Goal: Task Accomplishment & Management: Manage account settings

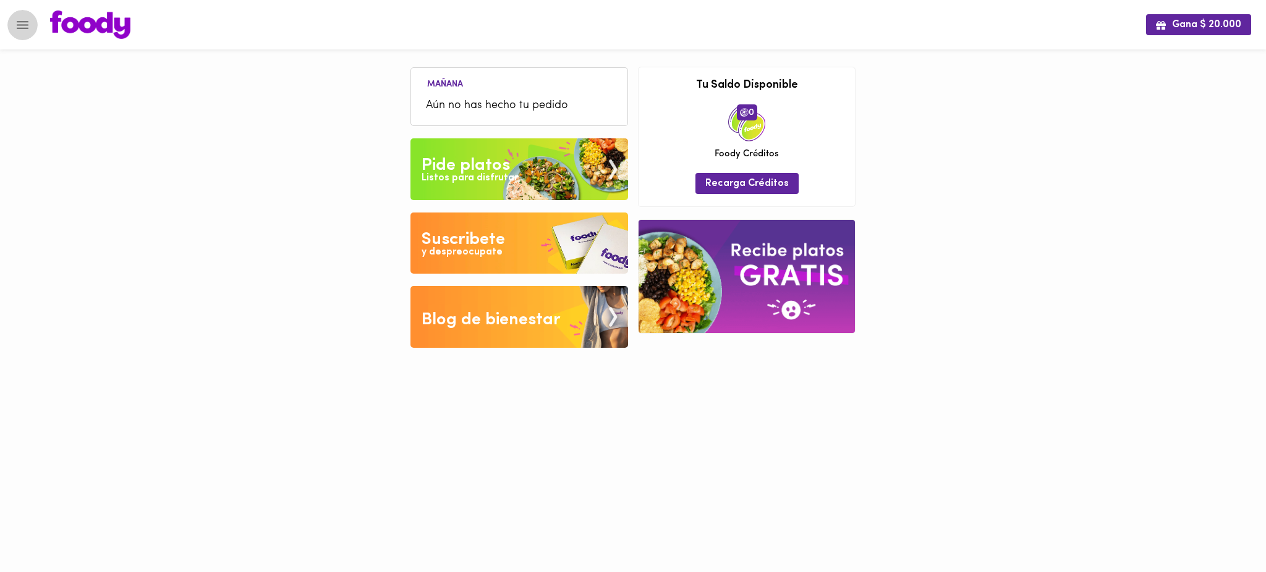
click at [18, 24] on icon "Menu" at bounding box center [23, 25] width 12 height 8
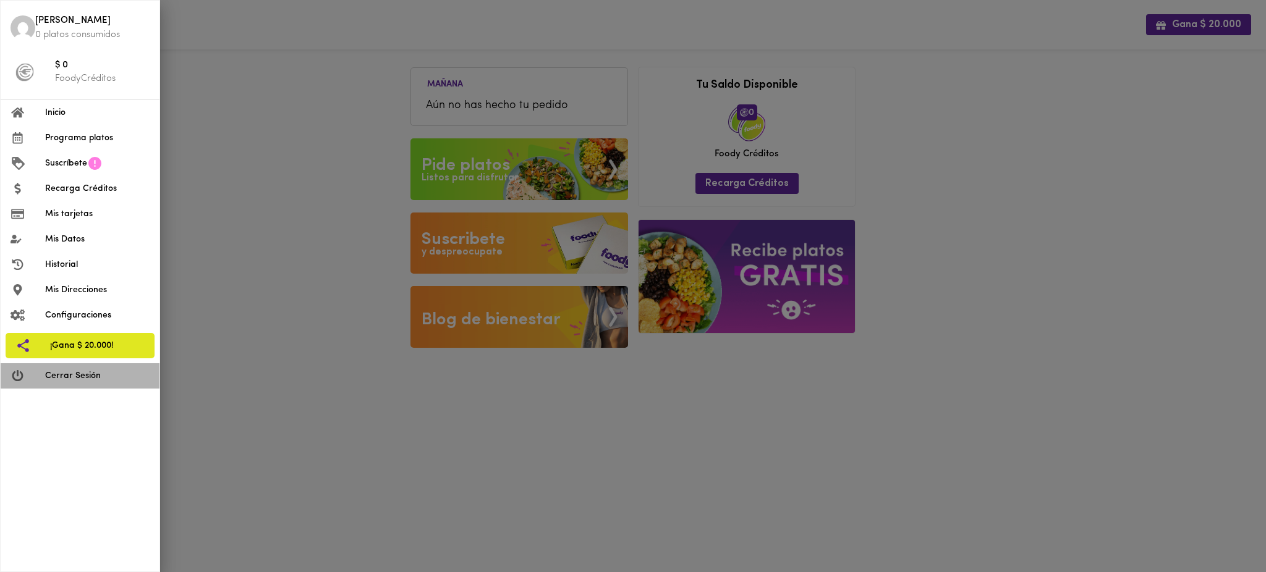
click at [85, 380] on span "Cerrar Sesión" at bounding box center [97, 376] width 104 height 13
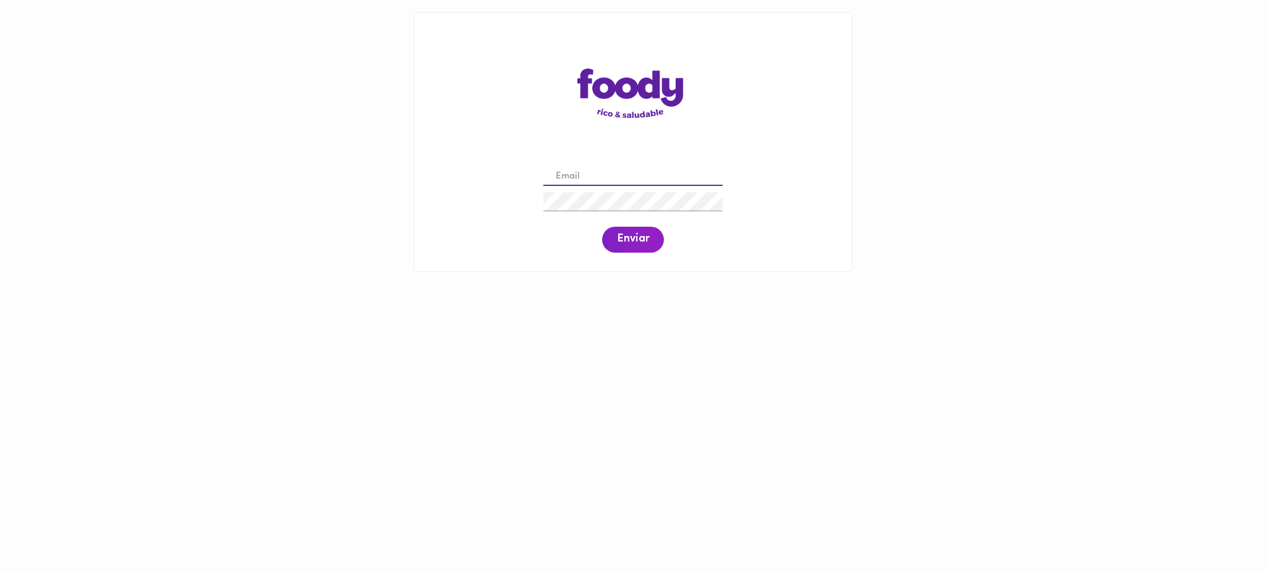
click at [613, 176] on input "email" at bounding box center [632, 177] width 179 height 19
paste input "[EMAIL_ADDRESS][DOMAIN_NAME]"
type input "[EMAIL_ADDRESS][DOMAIN_NAME]"
click at [635, 233] on span "Enviar" at bounding box center [633, 240] width 32 height 14
